Goal: Information Seeking & Learning: Learn about a topic

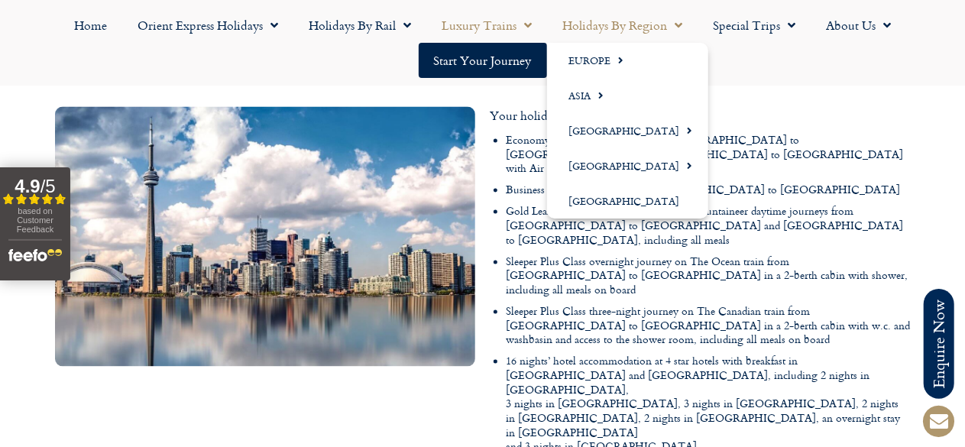
scroll to position [1437, 0]
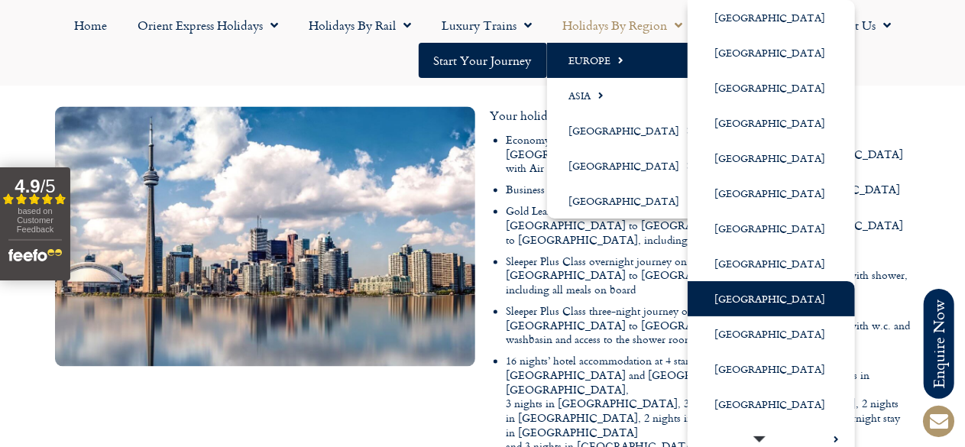
click at [722, 298] on link "[GEOGRAPHIC_DATA]" at bounding box center [770, 298] width 167 height 35
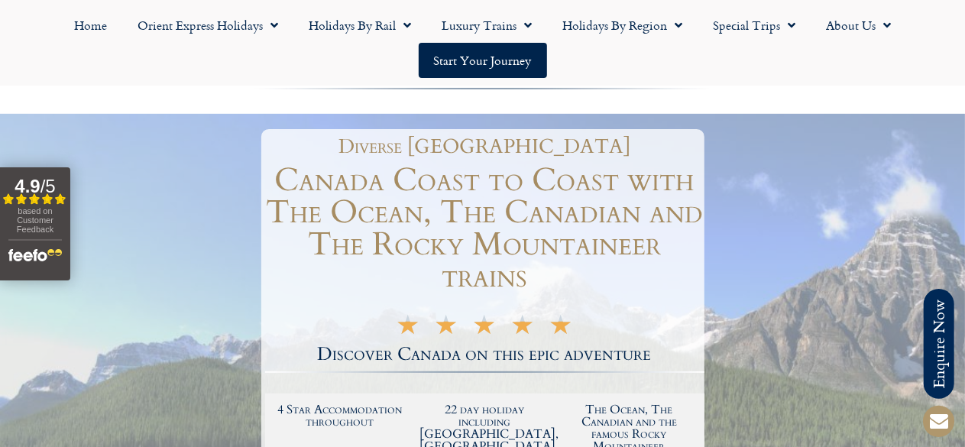
scroll to position [0, 0]
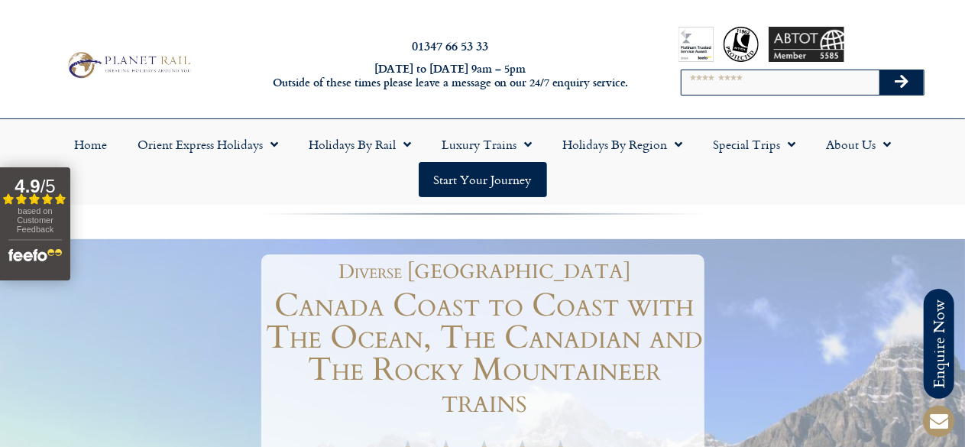
click at [758, 77] on input "Search" at bounding box center [780, 82] width 198 height 24
type input "*******"
click at [879, 70] on button "Search" at bounding box center [901, 82] width 44 height 24
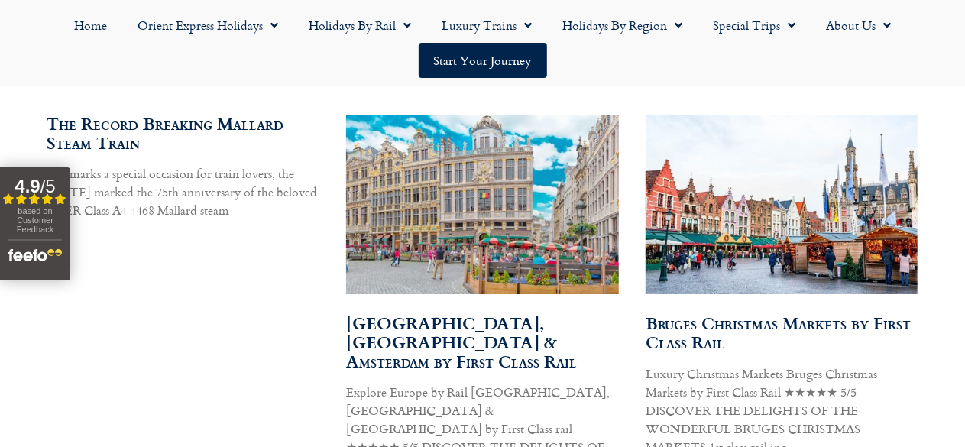
scroll to position [1710, 0]
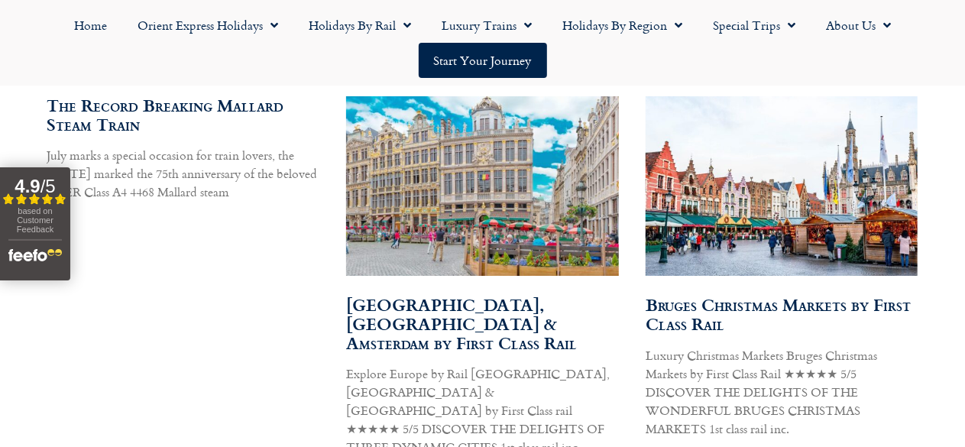
click at [410, 299] on link "Bruges, Brussels & Amsterdam by First Class Rail" at bounding box center [461, 323] width 231 height 63
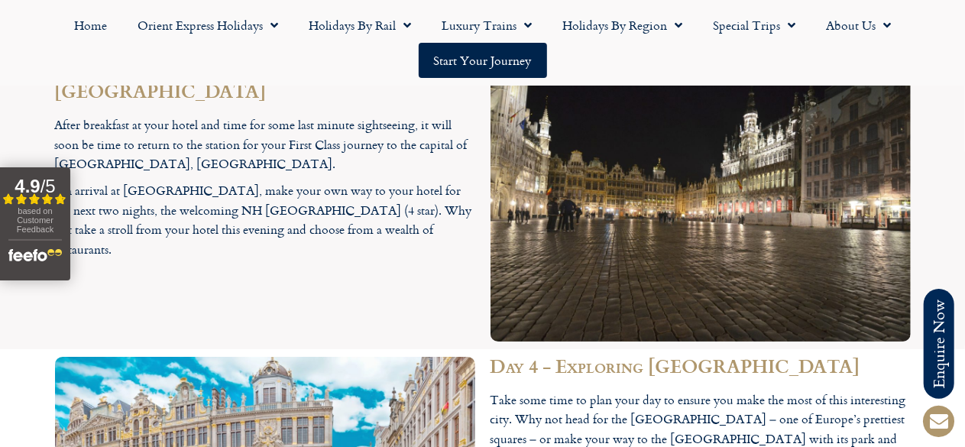
scroll to position [2680, 0]
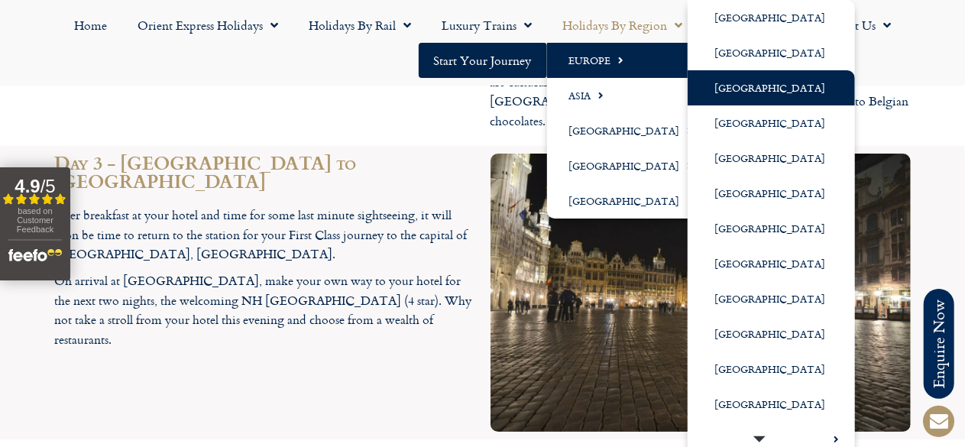
click at [758, 92] on link "[GEOGRAPHIC_DATA]" at bounding box center [770, 87] width 167 height 35
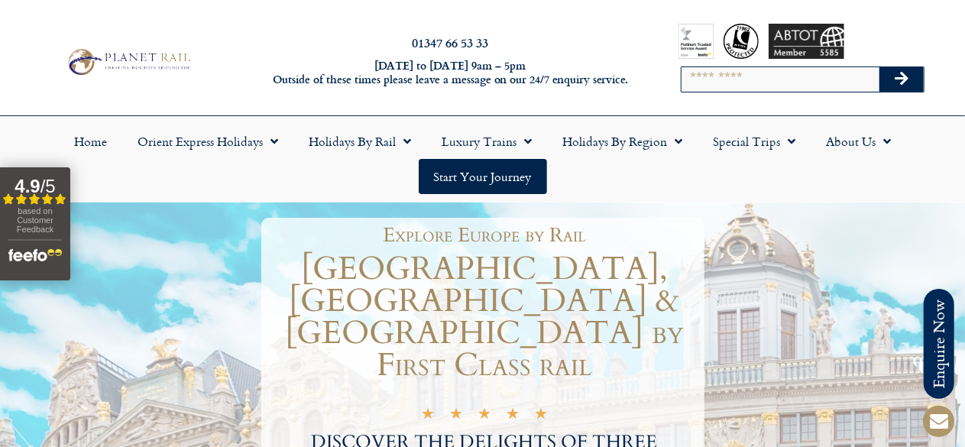
scroll to position [0, 0]
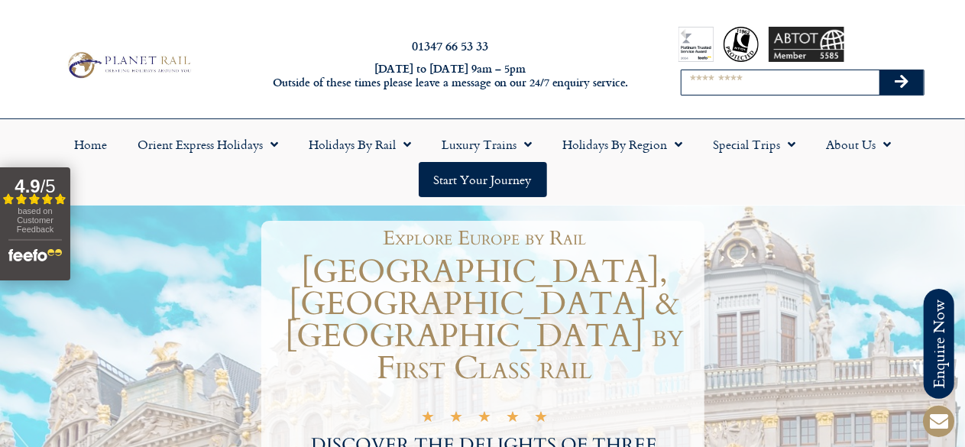
click at [768, 76] on input "Search" at bounding box center [780, 82] width 198 height 24
type input "*******"
click at [879, 70] on button "Search" at bounding box center [901, 82] width 44 height 24
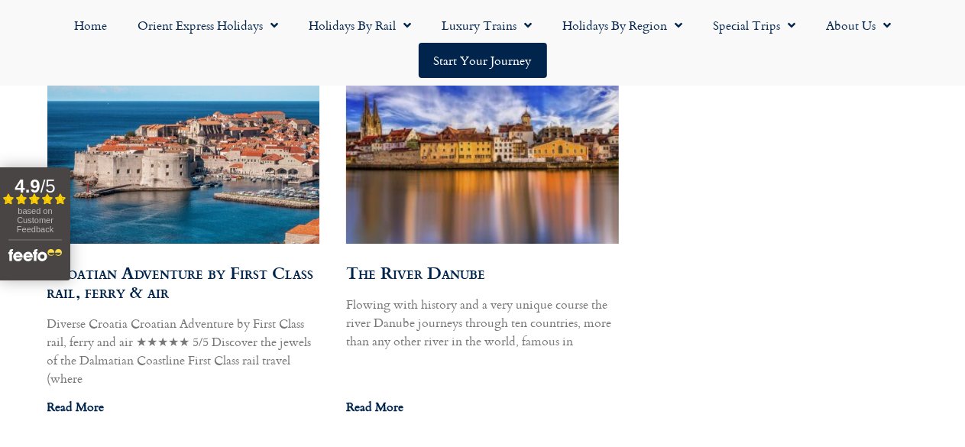
scroll to position [946, 0]
click at [177, 286] on link "Croatian Adventure by First Class rail, ferry & air" at bounding box center [180, 281] width 267 height 44
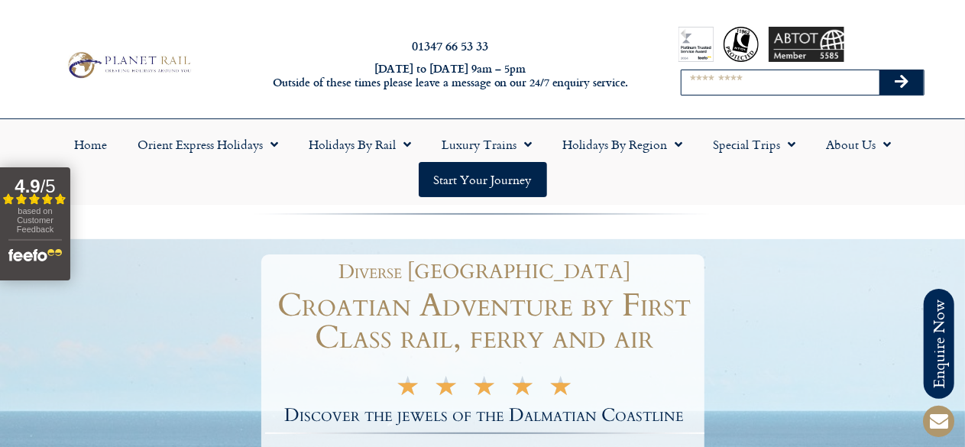
click at [758, 84] on input "Search" at bounding box center [780, 82] width 198 height 24
type input "*******"
click at [879, 70] on button "Search" at bounding box center [901, 82] width 44 height 24
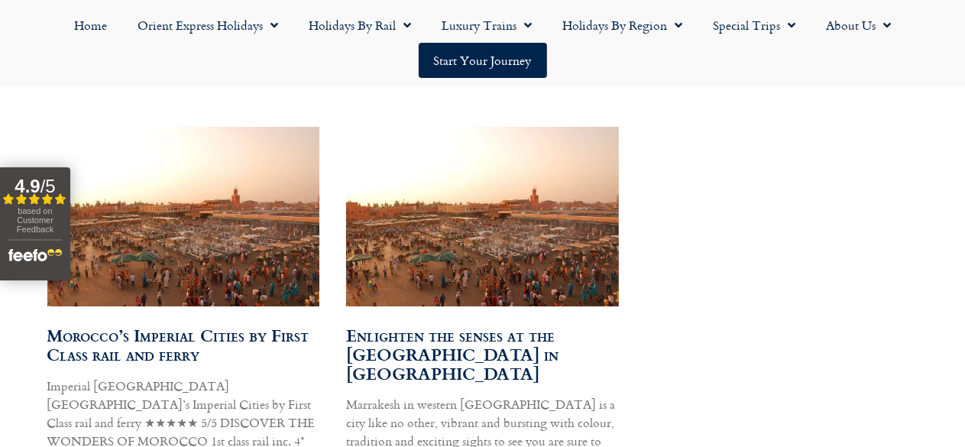
scroll to position [886, 0]
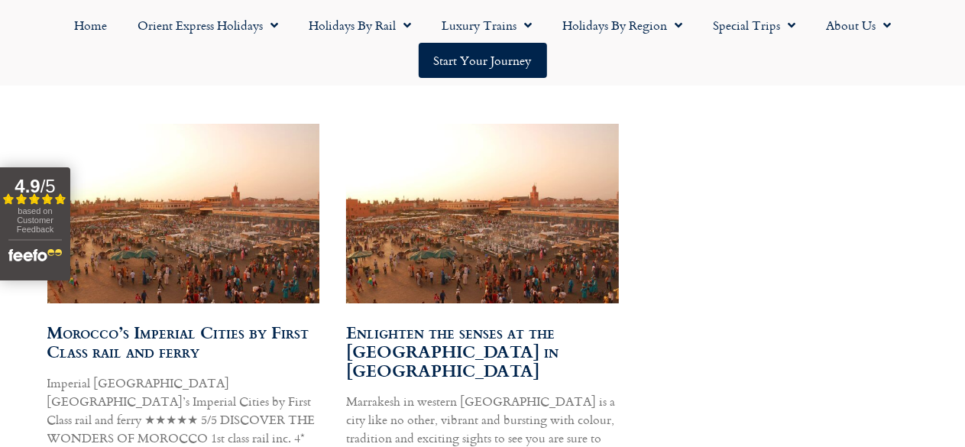
click at [165, 352] on link "Morocco’s Imperial Cities by First Class rail and ferry" at bounding box center [178, 341] width 262 height 44
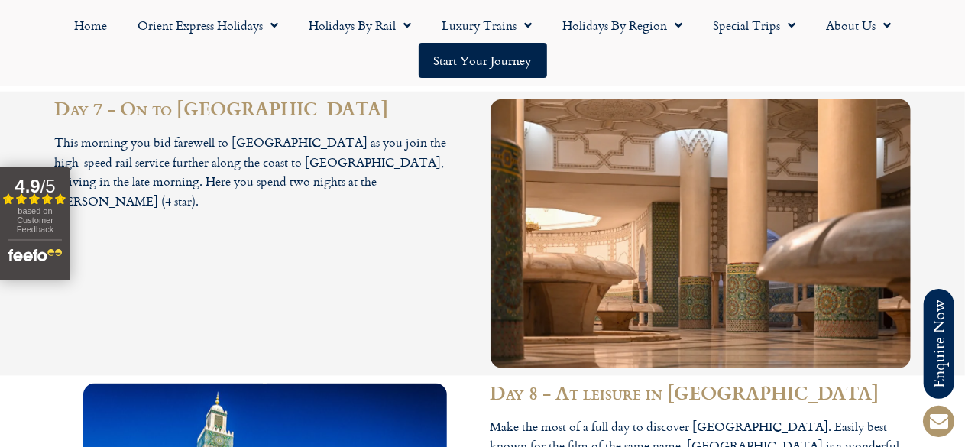
scroll to position [3581, 0]
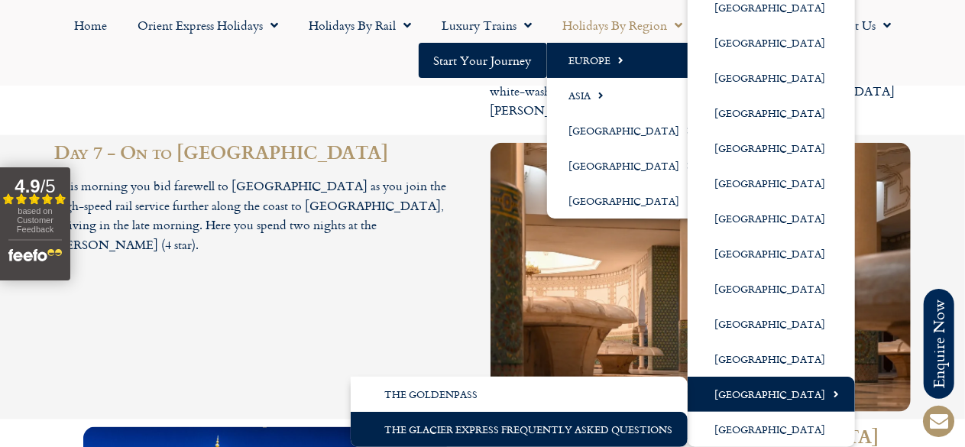
click at [629, 437] on link "The Glacier Express Frequently Asked Questions" at bounding box center [519, 429] width 337 height 35
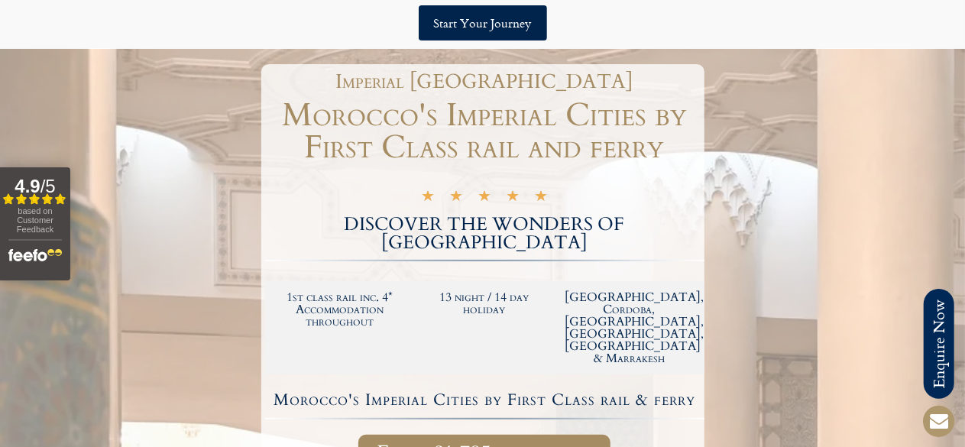
scroll to position [0, 0]
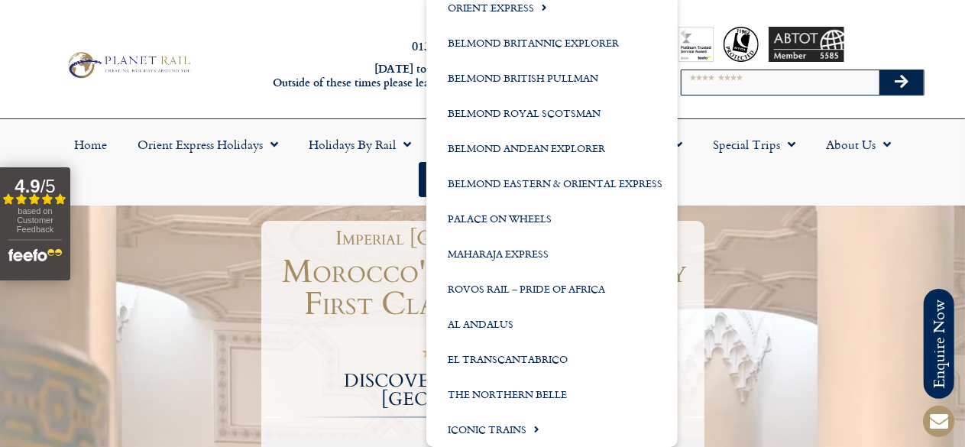
click at [751, 84] on input "Search" at bounding box center [780, 82] width 198 height 24
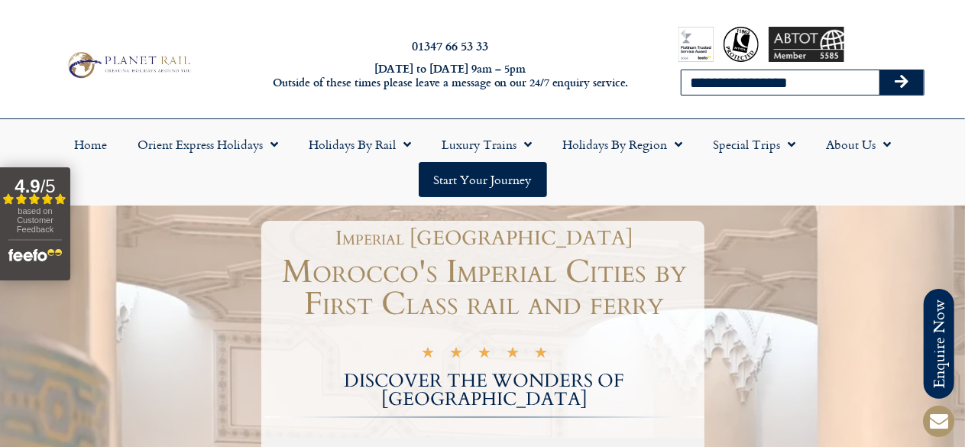
type input "**********"
click at [879, 70] on button "Search" at bounding box center [901, 82] width 44 height 24
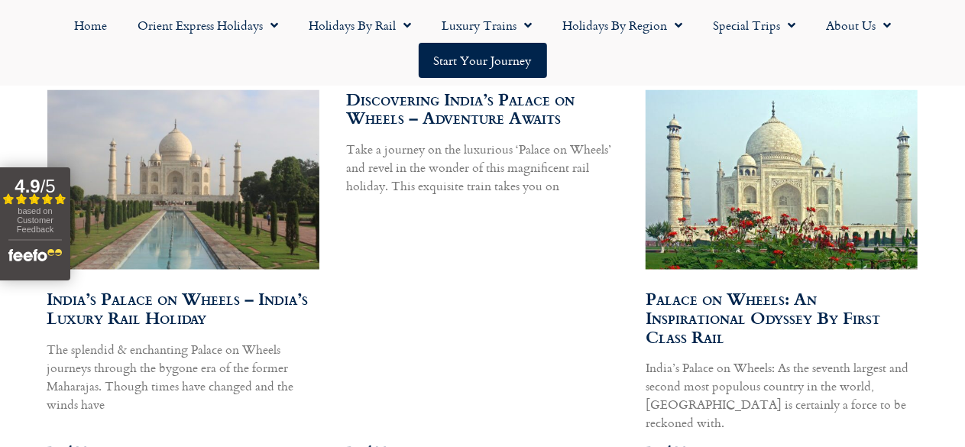
scroll to position [921, 0]
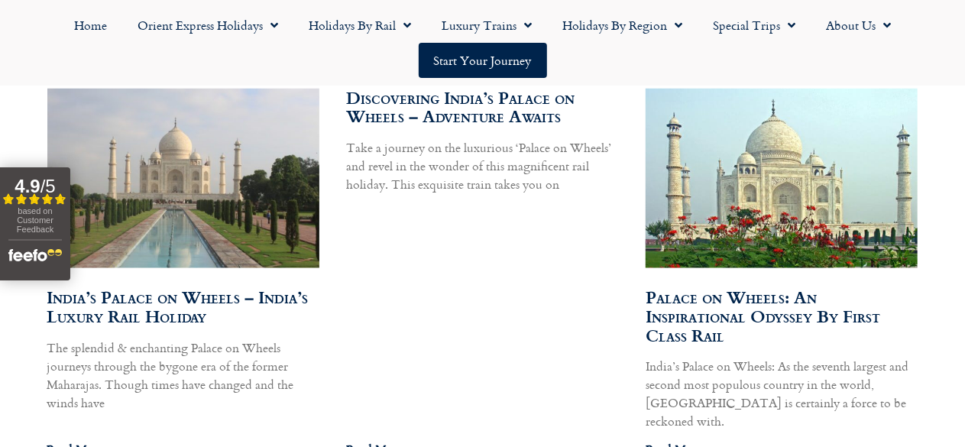
click at [143, 328] on link "India’s Palace on Wheels – India’s Luxury Rail Holiday" at bounding box center [177, 306] width 261 height 44
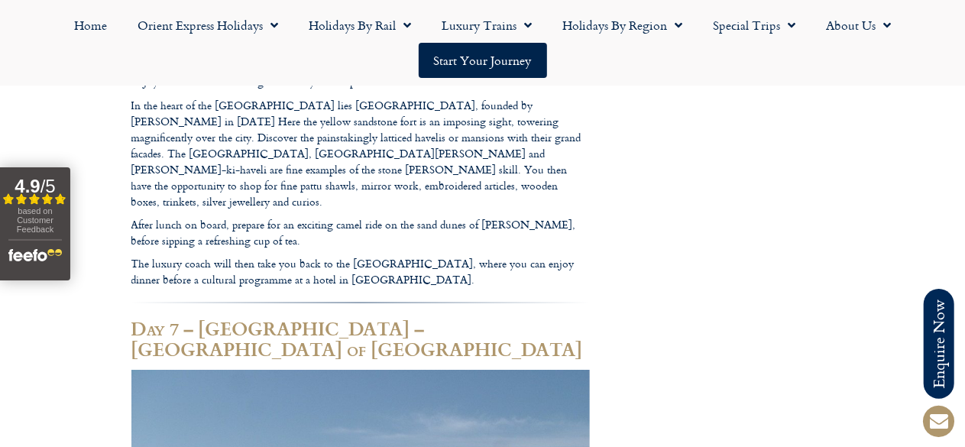
scroll to position [5462, 0]
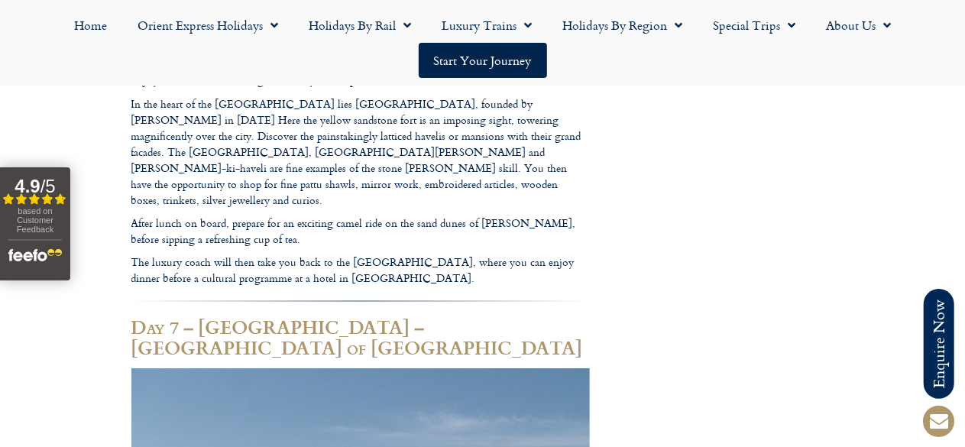
copy p "Udaipur"
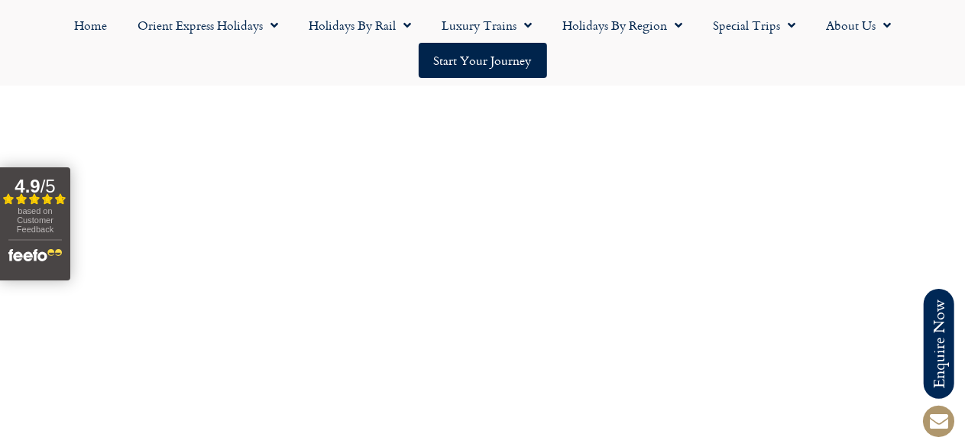
scroll to position [9493, 0]
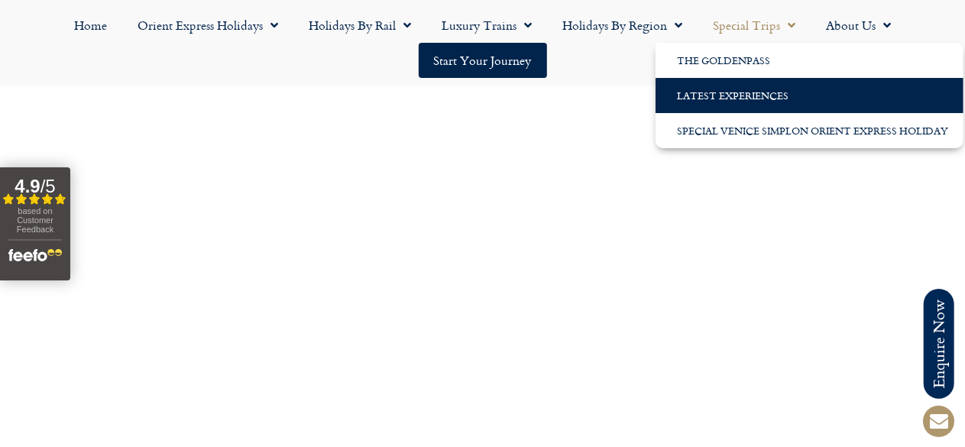
click at [755, 87] on link "Latest Experiences" at bounding box center [809, 95] width 308 height 35
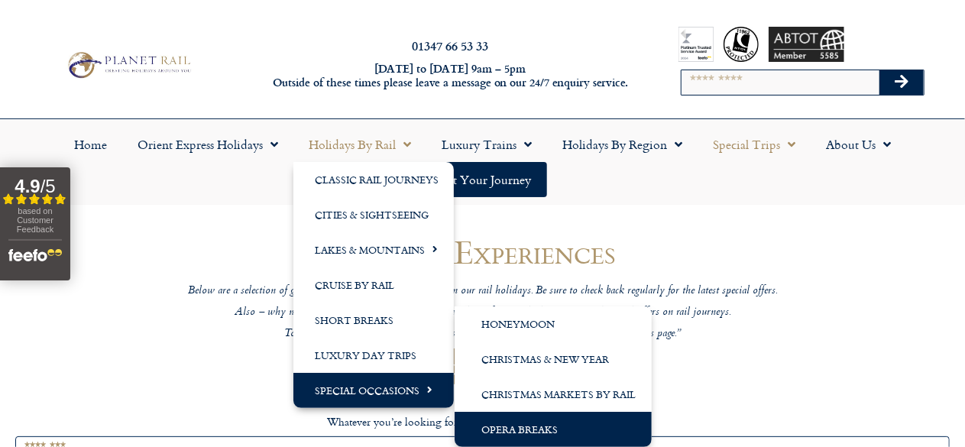
scroll to position [40, 0]
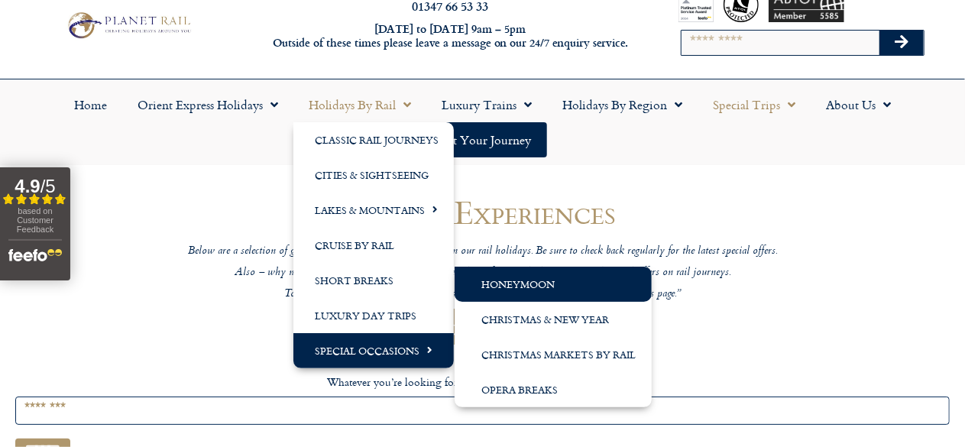
click at [528, 282] on link "Honeymoon" at bounding box center [552, 284] width 197 height 35
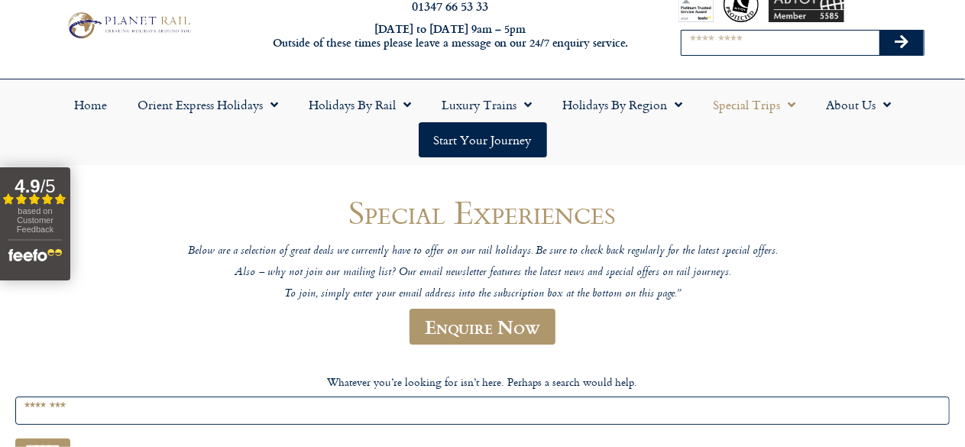
click at [752, 34] on input "Search" at bounding box center [780, 43] width 198 height 24
type input "*********"
click at [879, 31] on button "Search" at bounding box center [901, 43] width 44 height 24
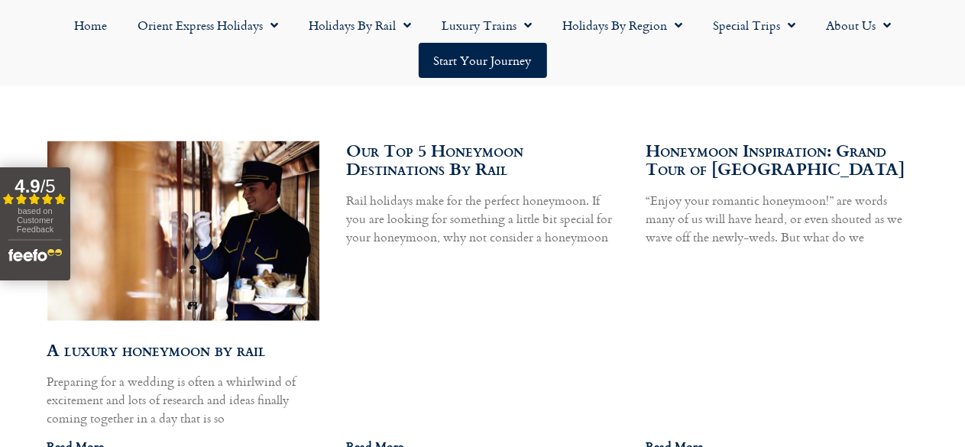
scroll to position [975, 0]
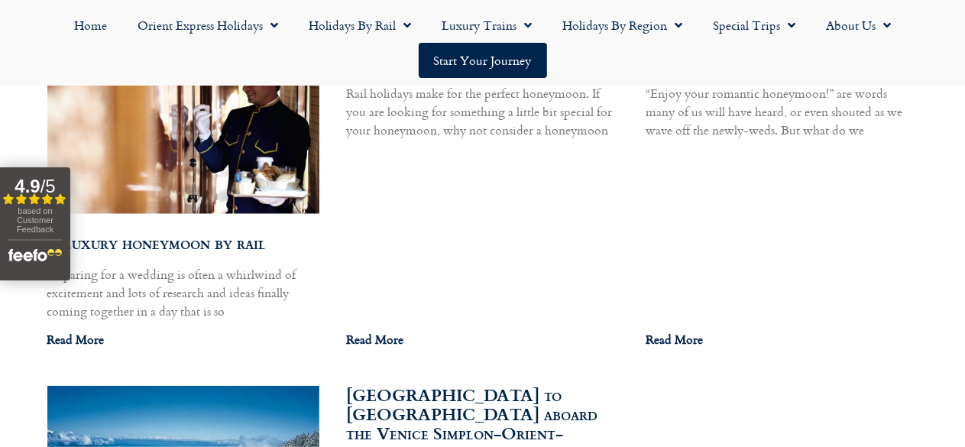
click at [168, 255] on link "A luxury honeymoon by rail" at bounding box center [156, 242] width 219 height 25
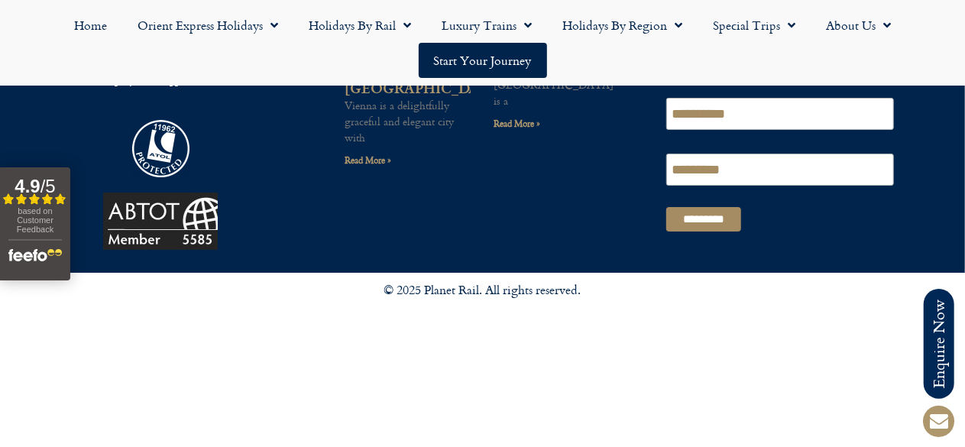
scroll to position [2726, 0]
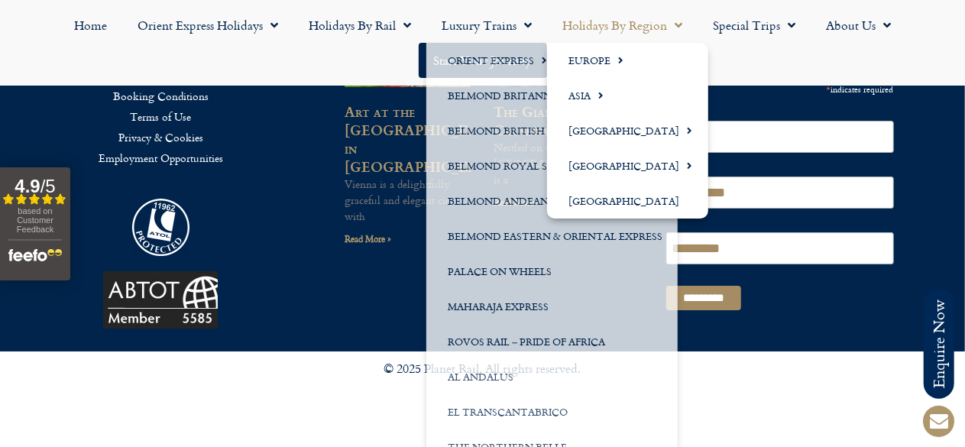
click at [697, 40] on link "Holidays by Region" at bounding box center [622, 25] width 150 height 35
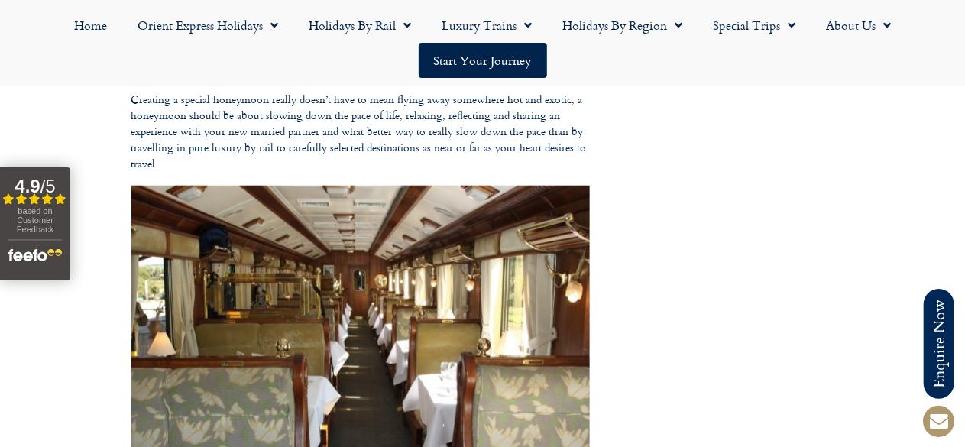
scroll to position [0, 0]
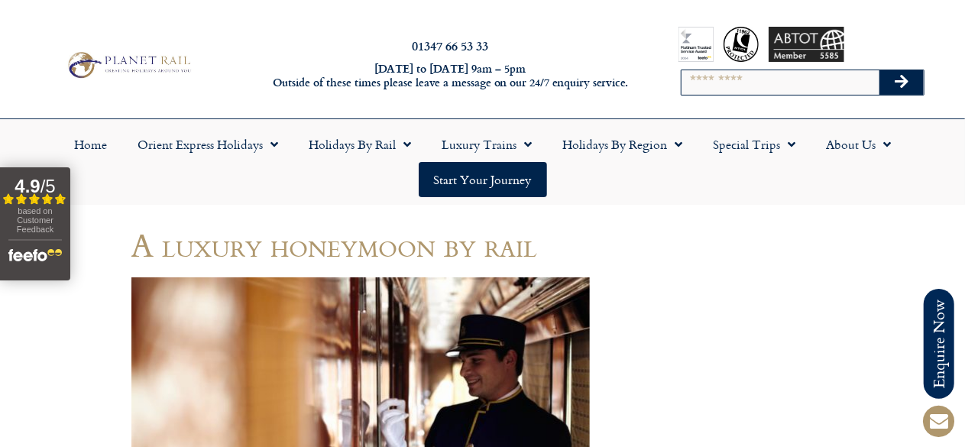
click at [730, 85] on input "Search" at bounding box center [780, 82] width 198 height 24
type input "**********"
click at [879, 70] on button "Search" at bounding box center [901, 82] width 44 height 24
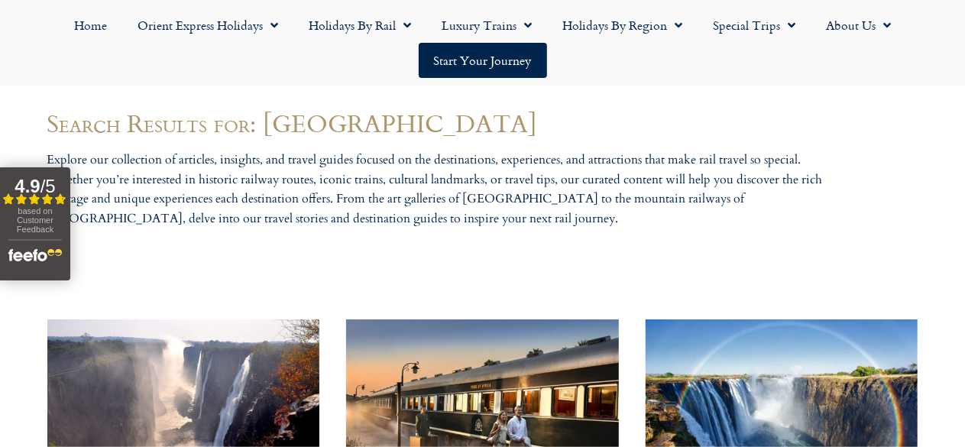
scroll to position [918, 0]
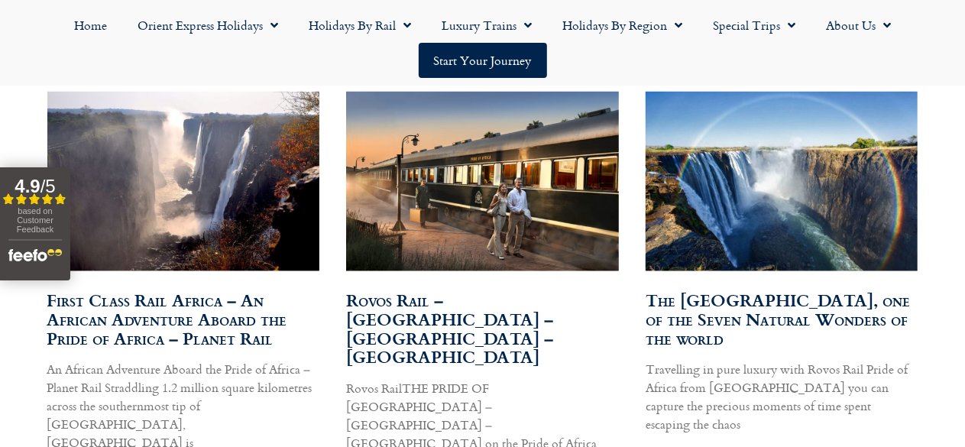
click at [457, 322] on link "Rovos Rail – Cape Town – Pretoria – Victoria Falls" at bounding box center [449, 328] width 207 height 82
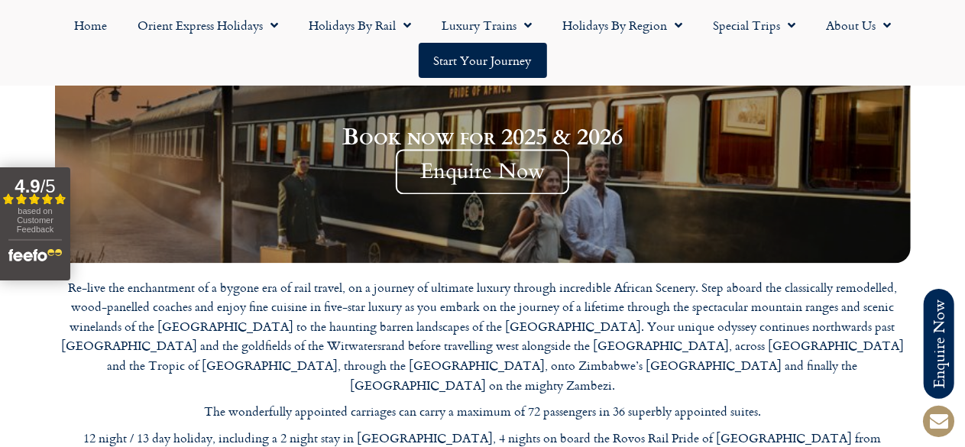
scroll to position [1618, 0]
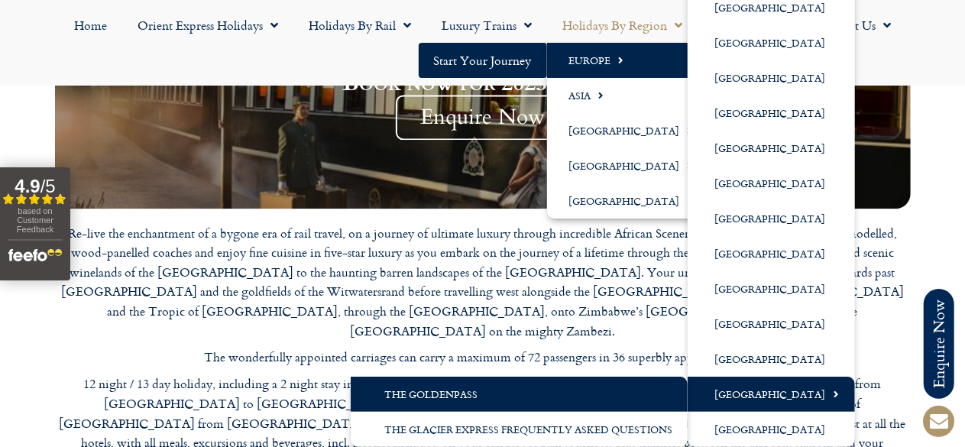
click at [497, 399] on link "The GoldenPass" at bounding box center [519, 394] width 337 height 35
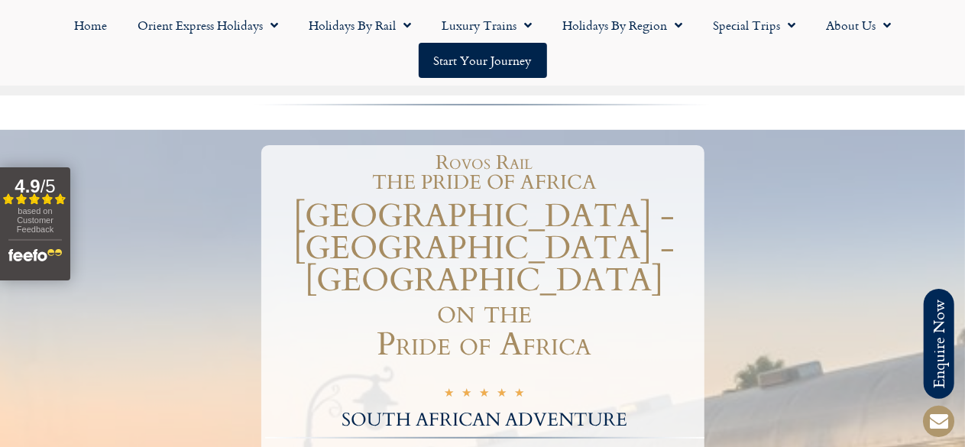
scroll to position [0, 0]
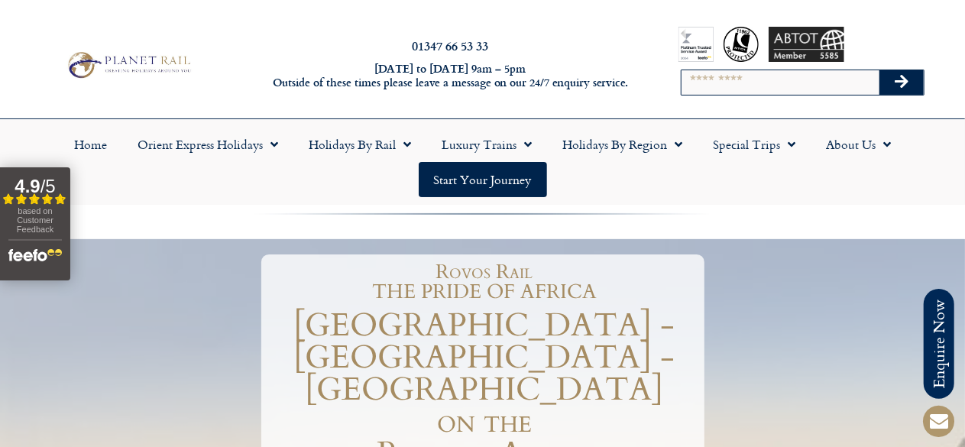
click at [754, 80] on input "Search" at bounding box center [780, 82] width 198 height 24
type input "**********"
click at [879, 70] on button "Search" at bounding box center [901, 82] width 44 height 24
click at [904, 76] on icon "Search" at bounding box center [901, 81] width 14 height 15
